Goal: Navigation & Orientation: Find specific page/section

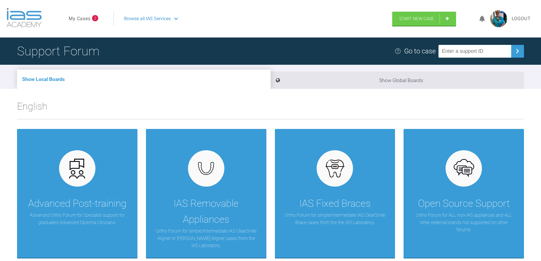
click at [85, 17] on link "My Cases" at bounding box center [80, 18] width 22 height 7
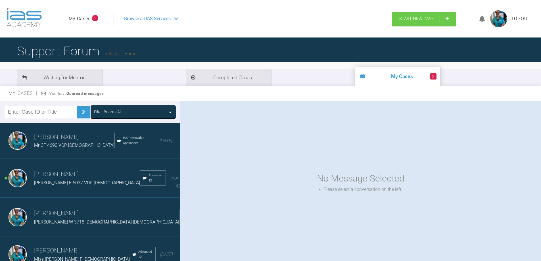
click at [51, 180] on span "Kira F 5032 VDP 15 Years Old" at bounding box center [87, 182] width 106 height 5
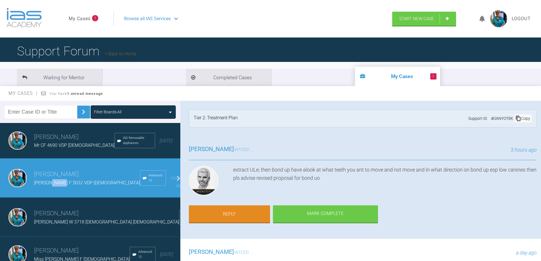
click at [51, 180] on span "Kira F 5032 VDP 15 Years Old" at bounding box center [87, 182] width 106 height 5
click at [27, 173] on div "Åsa Ulrika Linnea Feneley Kira F 5032 VDP 15 Years Old Advanced 12 a month ago" at bounding box center [92, 178] width 185 height 39
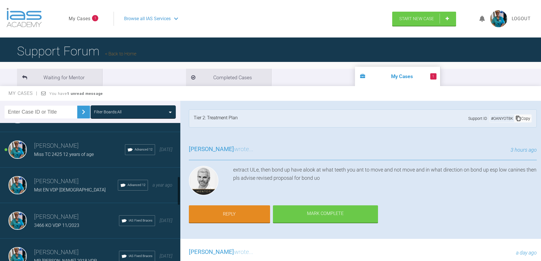
scroll to position [256, 0]
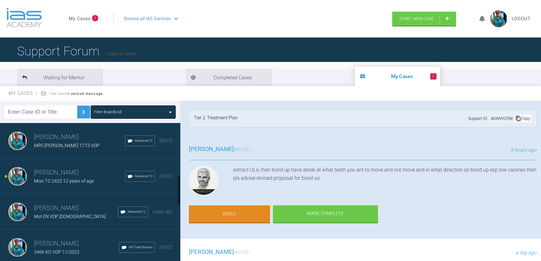
click at [16, 169] on img at bounding box center [18, 176] width 18 height 18
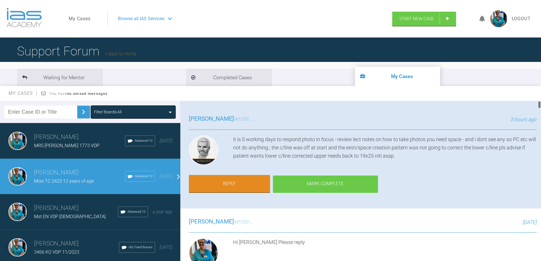
scroll to position [0, 0]
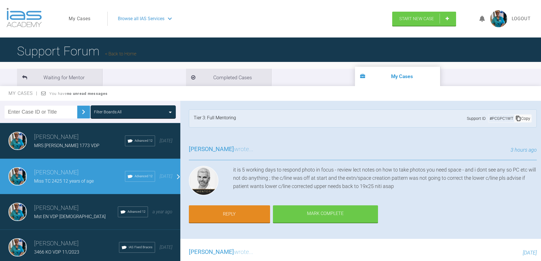
click at [41, 168] on h3 "Åsa Ulrika Linnea Feneley" at bounding box center [79, 173] width 91 height 10
click at [50, 168] on h3 "Åsa Ulrika Linnea Feneley" at bounding box center [79, 173] width 91 height 10
click at [59, 168] on h3 "Åsa Ulrika Linnea Feneley" at bounding box center [79, 173] width 91 height 10
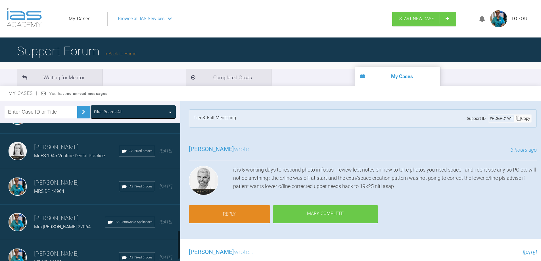
scroll to position [538, 0]
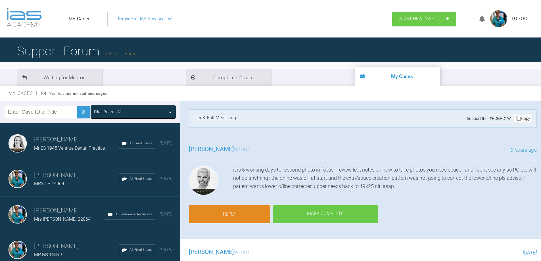
click at [140, 17] on span "Browse all IAS Services" at bounding box center [141, 18] width 47 height 7
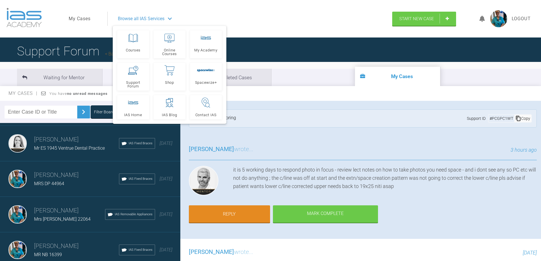
click at [85, 17] on link "My Cases" at bounding box center [80, 18] width 22 height 7
click at [134, 81] on span "Support Forum" at bounding box center [133, 84] width 27 height 7
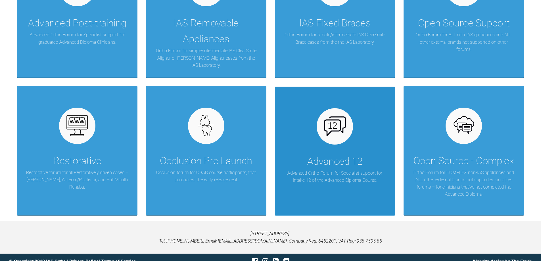
scroll to position [186, 0]
